Goal: Information Seeking & Learning: Check status

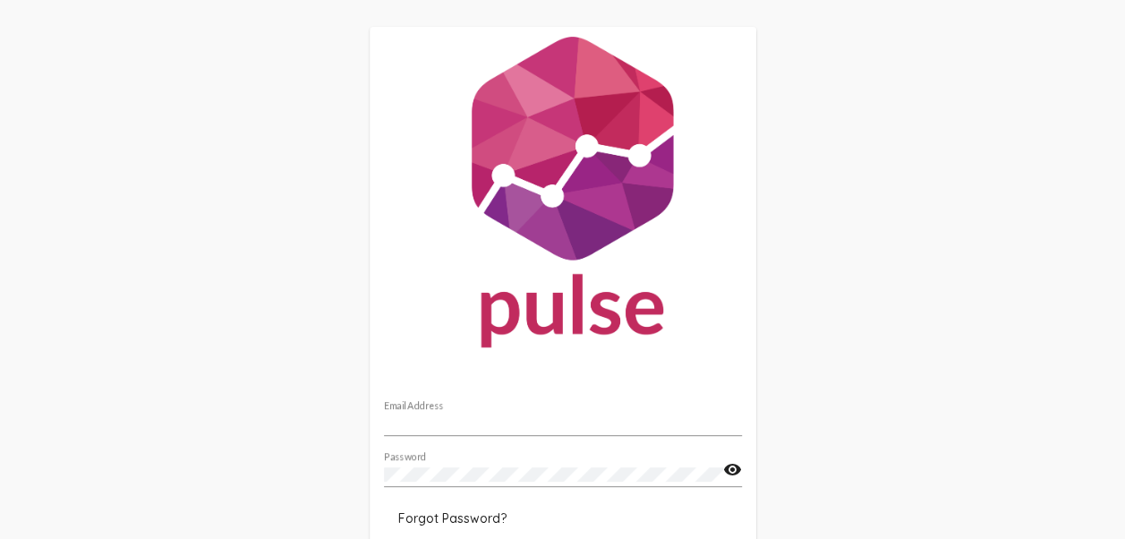
type input "[EMAIL_ADDRESS][DOMAIN_NAME]"
drag, startPoint x: 0, startPoint y: 0, endPoint x: 881, endPoint y: 227, distance: 909.9
click at [881, 227] on div "[EMAIL_ADDRESS][DOMAIN_NAME] Email Address Password visibility Forgot Password?…" at bounding box center [562, 326] width 1125 height 653
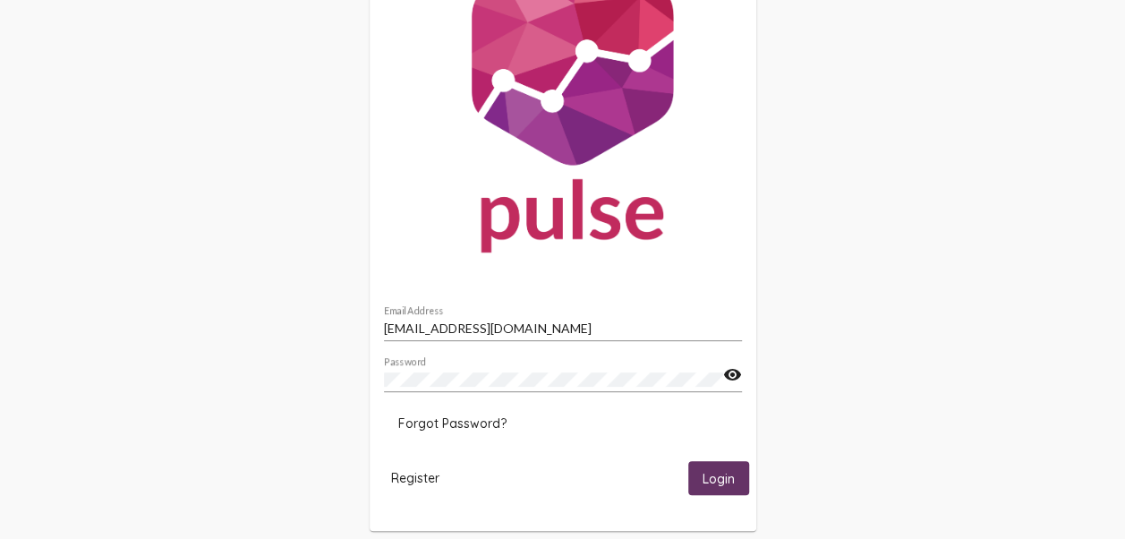
scroll to position [115, 0]
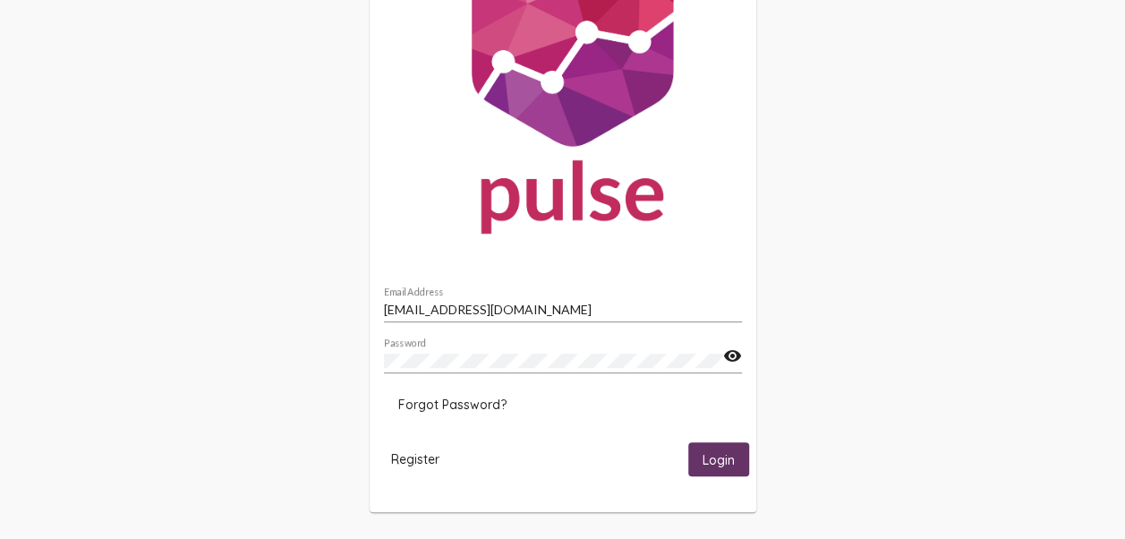
click at [706, 450] on span "Login" at bounding box center [719, 458] width 32 height 16
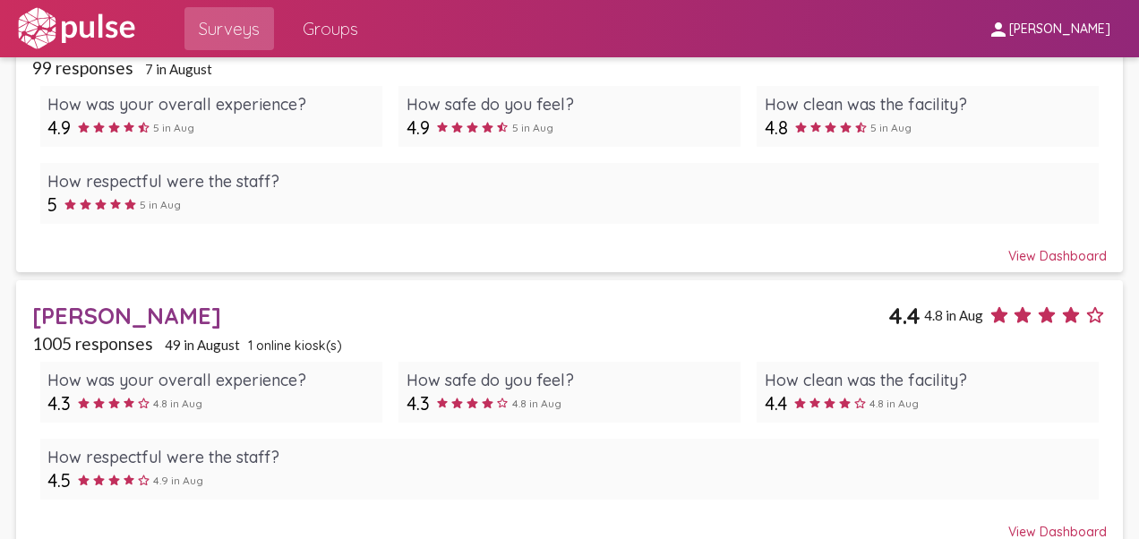
scroll to position [743, 0]
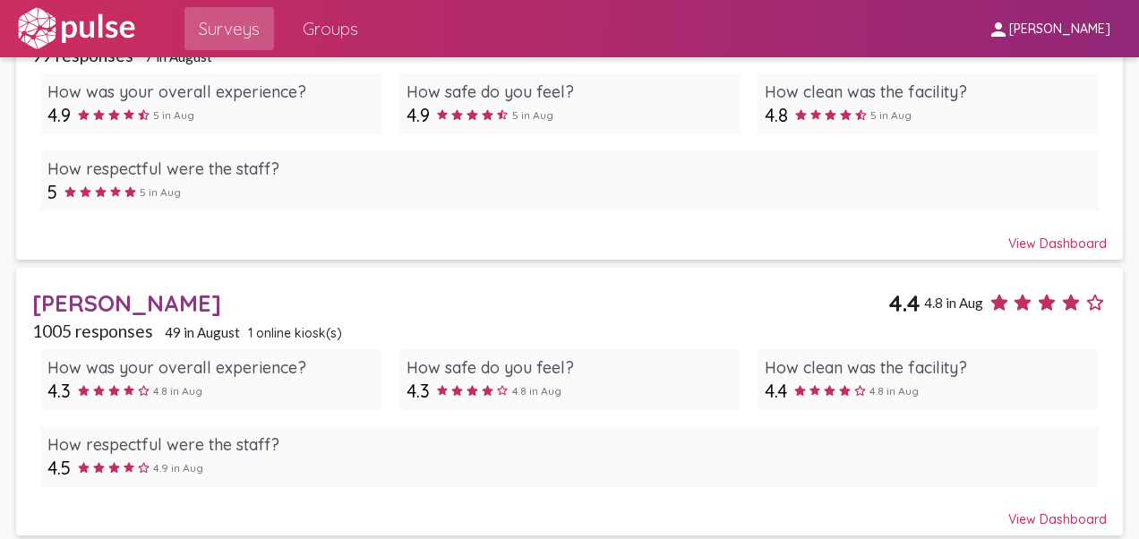
click at [138, 300] on div "[PERSON_NAME]" at bounding box center [460, 303] width 856 height 28
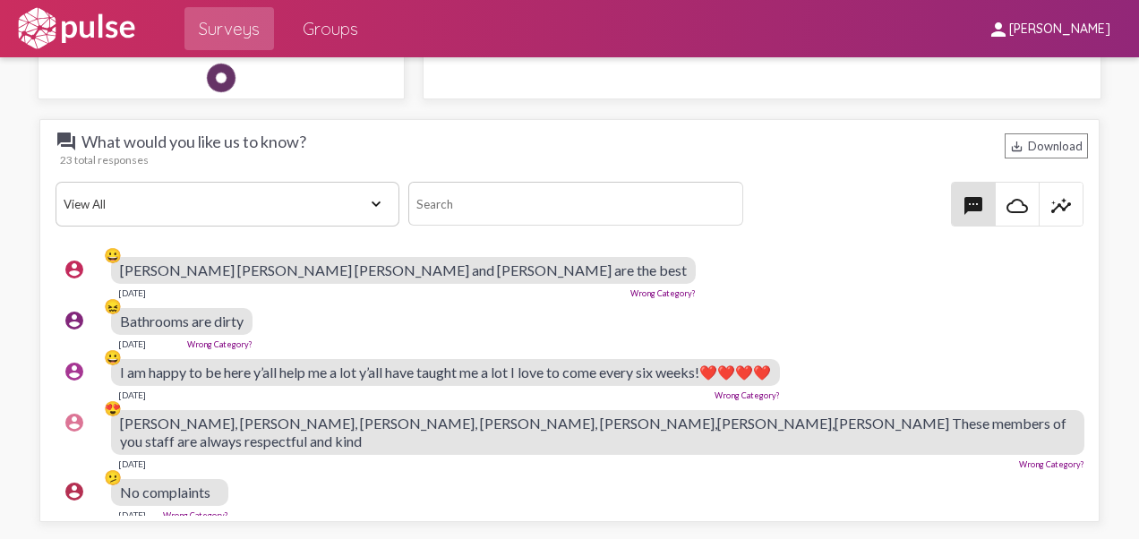
scroll to position [2229, 0]
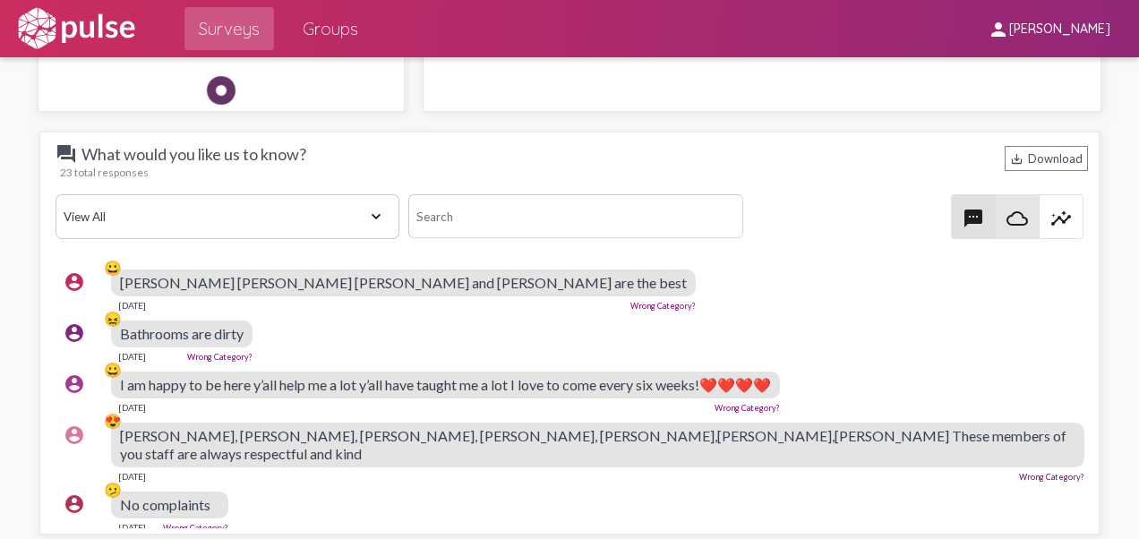
click at [1010, 220] on mat-icon "cloud_queue" at bounding box center [1016, 218] width 21 height 21
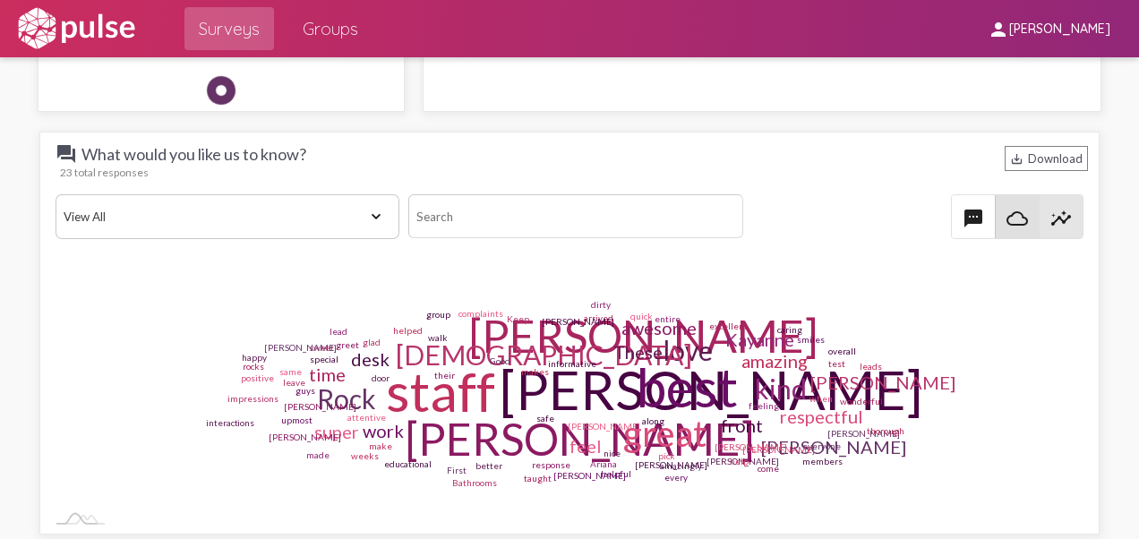
click at [1058, 211] on mat-icon "insights" at bounding box center [1060, 218] width 21 height 21
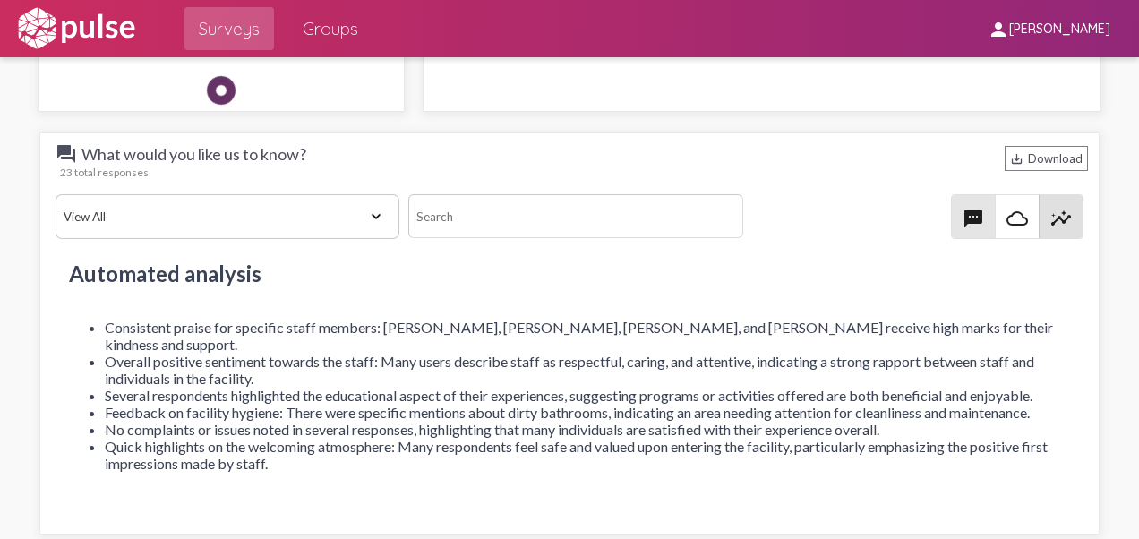
click at [962, 209] on mat-icon "textsms" at bounding box center [972, 218] width 21 height 21
